Goal: Task Accomplishment & Management: Manage account settings

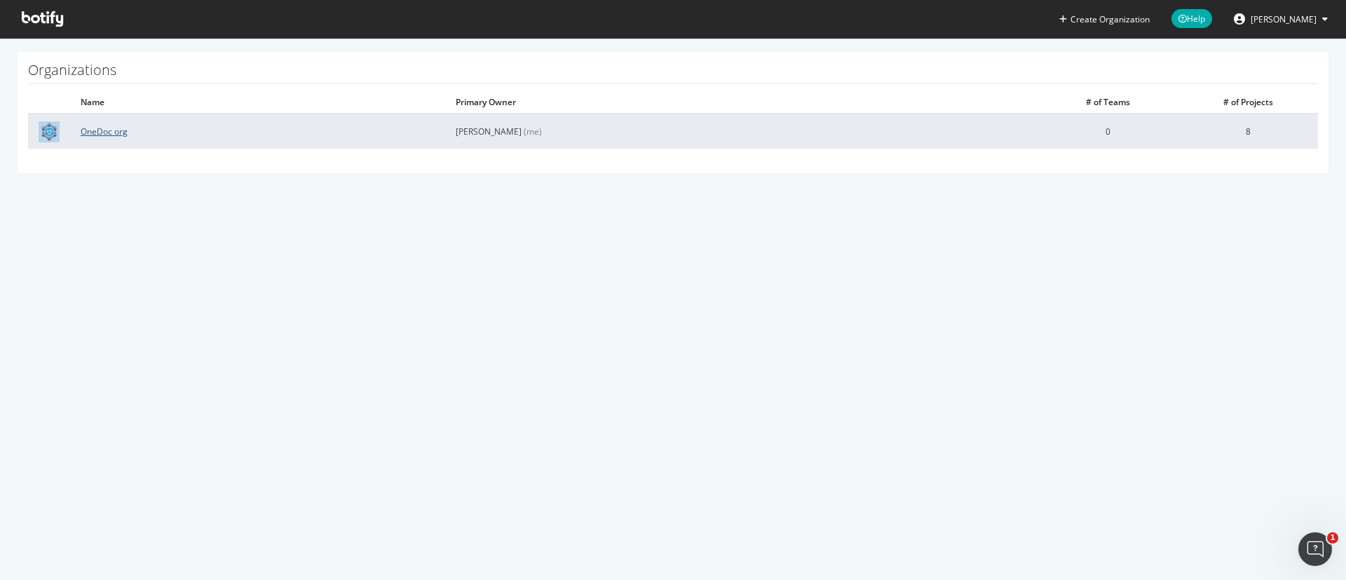
click at [102, 131] on link "OneDoc org" at bounding box center [104, 131] width 47 height 12
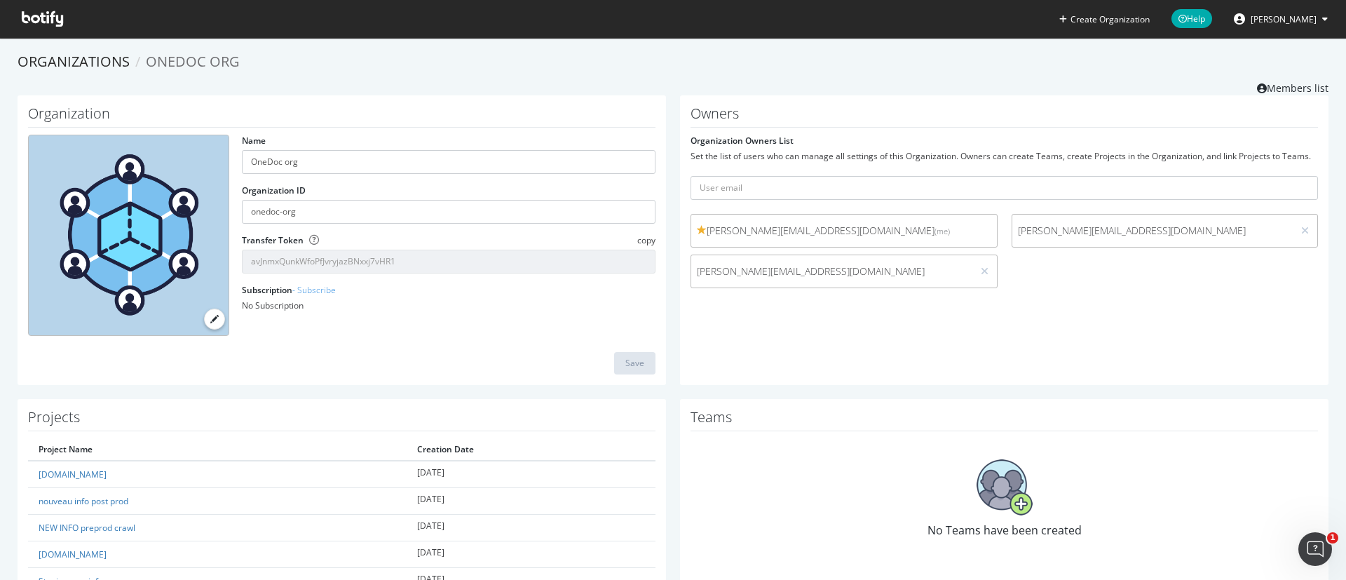
click at [1266, 23] on span "Arthur Germain" at bounding box center [1284, 19] width 66 height 12
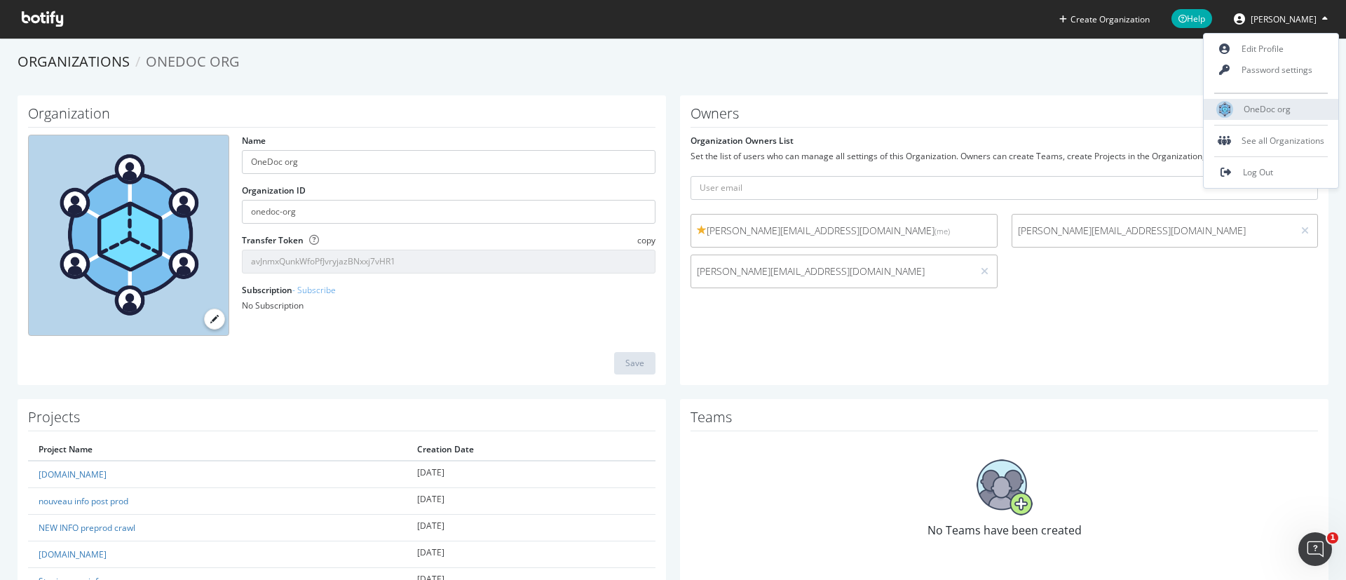
click at [1249, 106] on span "OneDoc org" at bounding box center [1267, 109] width 47 height 12
click at [1249, 48] on link "Edit Profile" at bounding box center [1271, 49] width 135 height 21
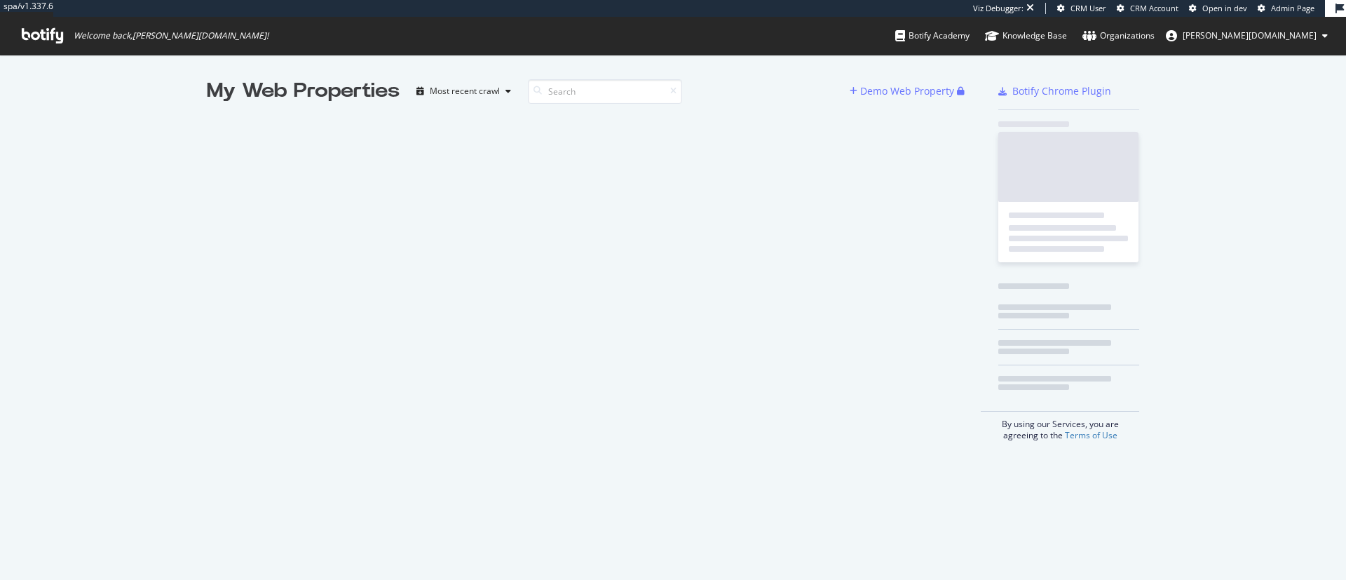
scroll to position [564, 1314]
